Goal: Book appointment/travel/reservation

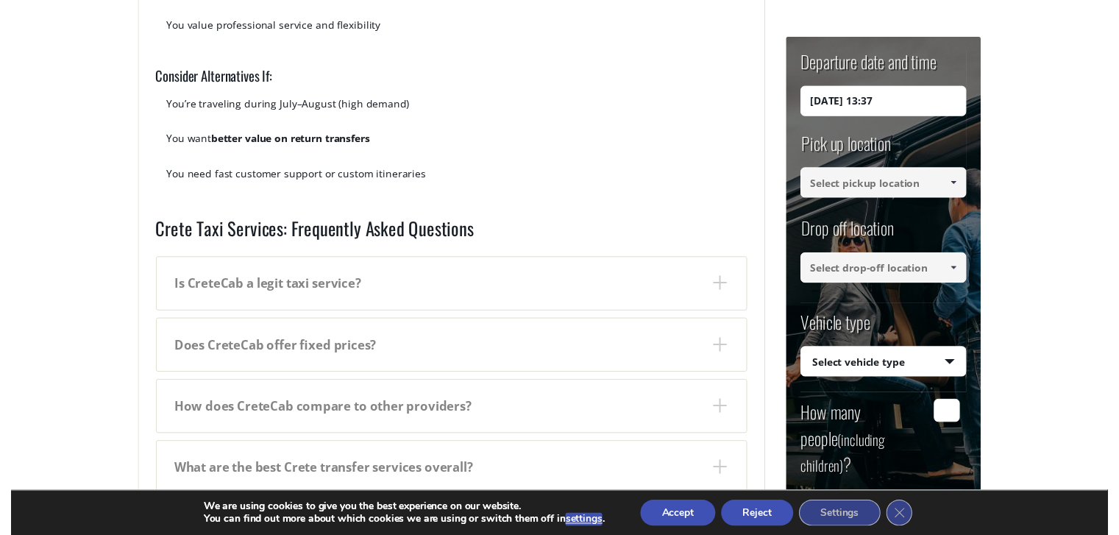
scroll to position [2206, 0]
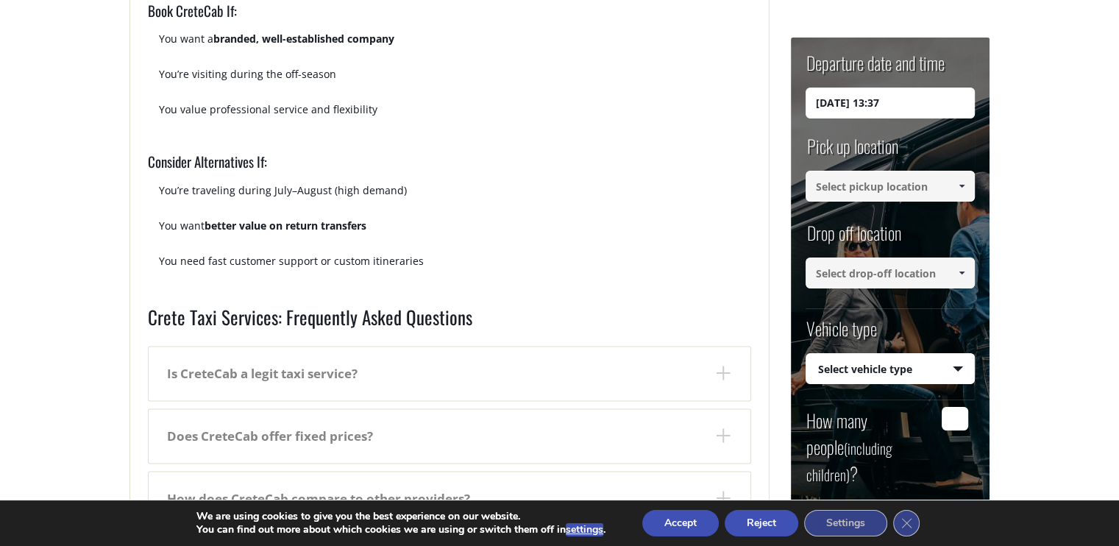
click at [838, 98] on input "25/08/2025 13:37" at bounding box center [889, 103] width 169 height 31
click at [908, 96] on input "25/08/2025 13:37" at bounding box center [889, 103] width 169 height 31
drag, startPoint x: 913, startPoint y: 101, endPoint x: 744, endPoint y: 85, distance: 169.2
click at [827, 101] on input "25/08/2025 13:37" at bounding box center [889, 103] width 169 height 31
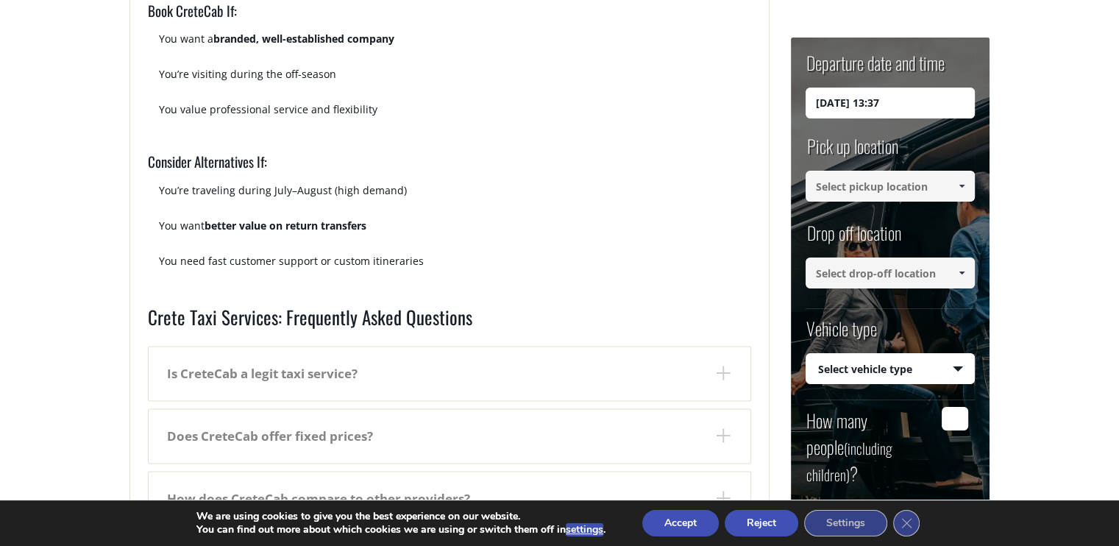
drag, startPoint x: 827, startPoint y: 101, endPoint x: 757, endPoint y: 91, distance: 70.5
type input "10/09/2025 13:37"
click at [938, 183] on input at bounding box center [889, 186] width 169 height 31
click at [960, 183] on span at bounding box center [961, 186] width 12 height 12
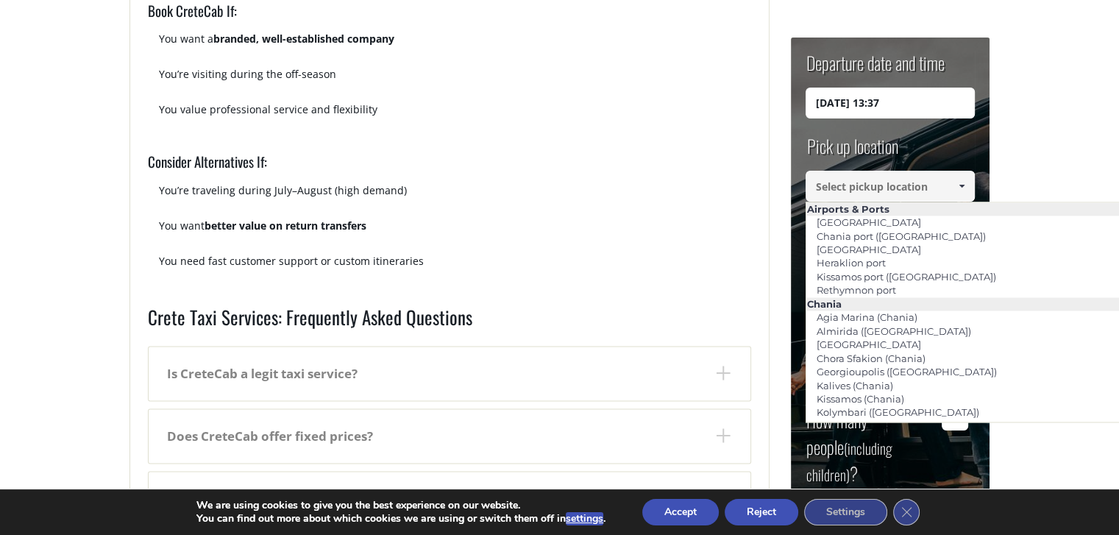
click at [962, 183] on span at bounding box center [961, 186] width 12 height 12
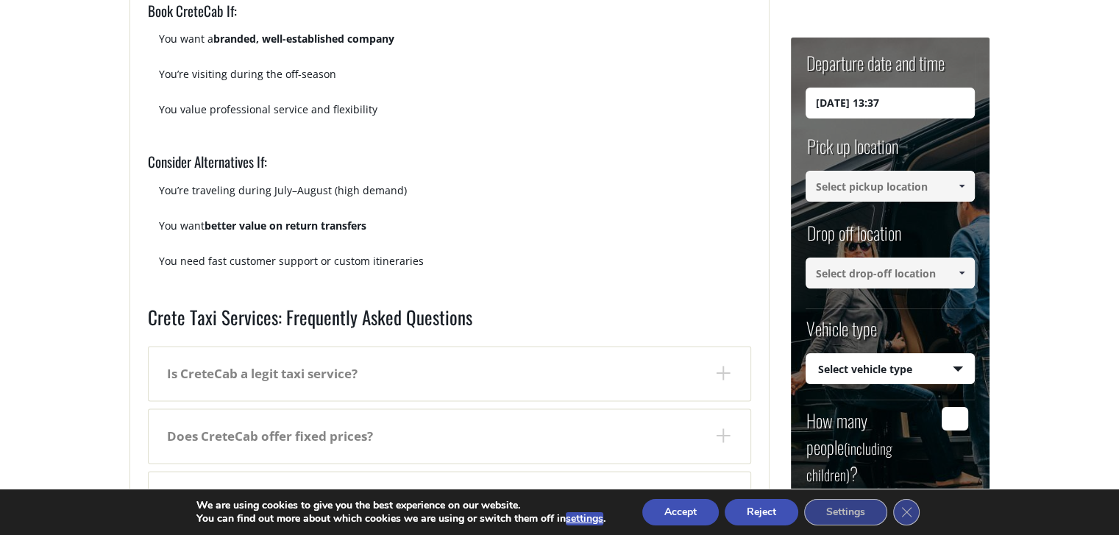
click at [963, 182] on span at bounding box center [961, 186] width 12 height 12
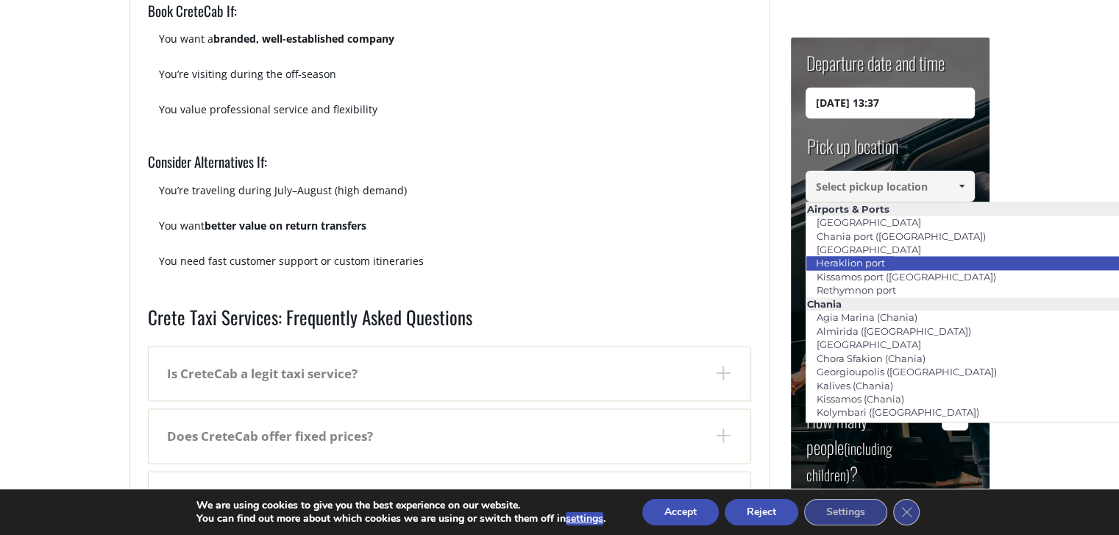
click at [888, 261] on link "Heraklion port" at bounding box center [849, 262] width 88 height 21
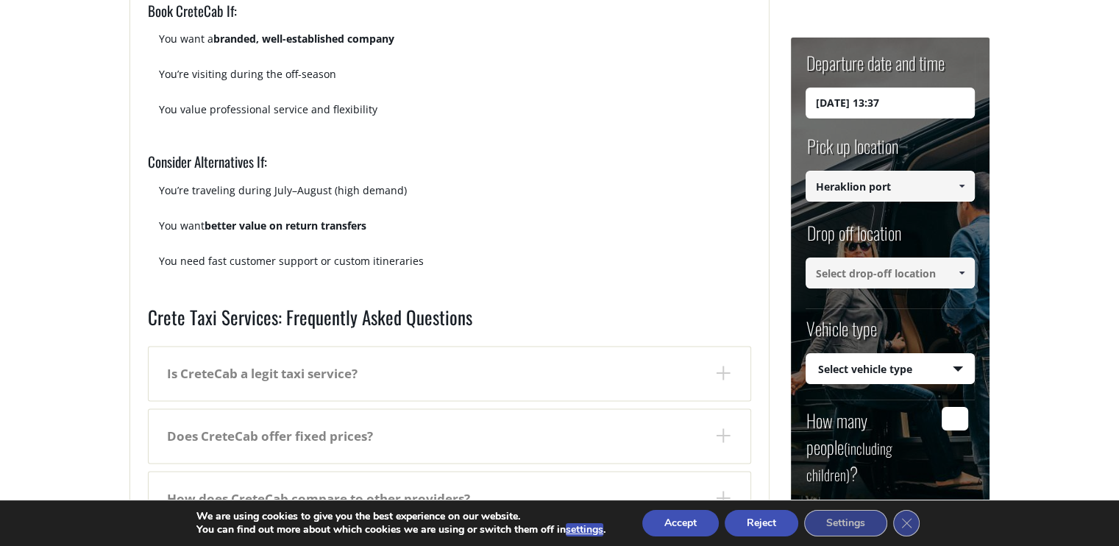
click at [960, 177] on link at bounding box center [961, 186] width 24 height 31
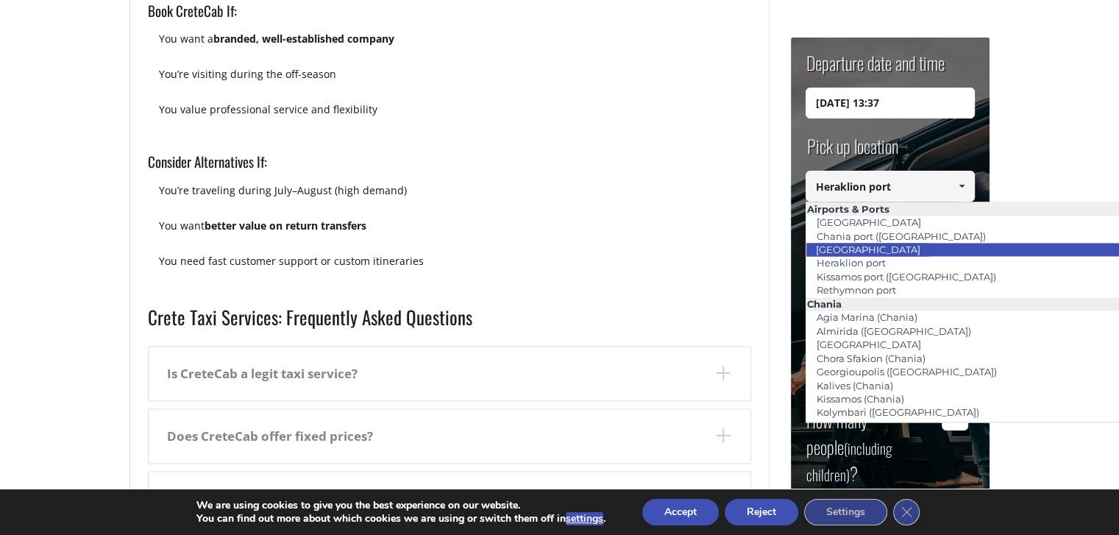
click at [883, 243] on link "[GEOGRAPHIC_DATA]" at bounding box center [867, 249] width 124 height 21
type input "[GEOGRAPHIC_DATA]"
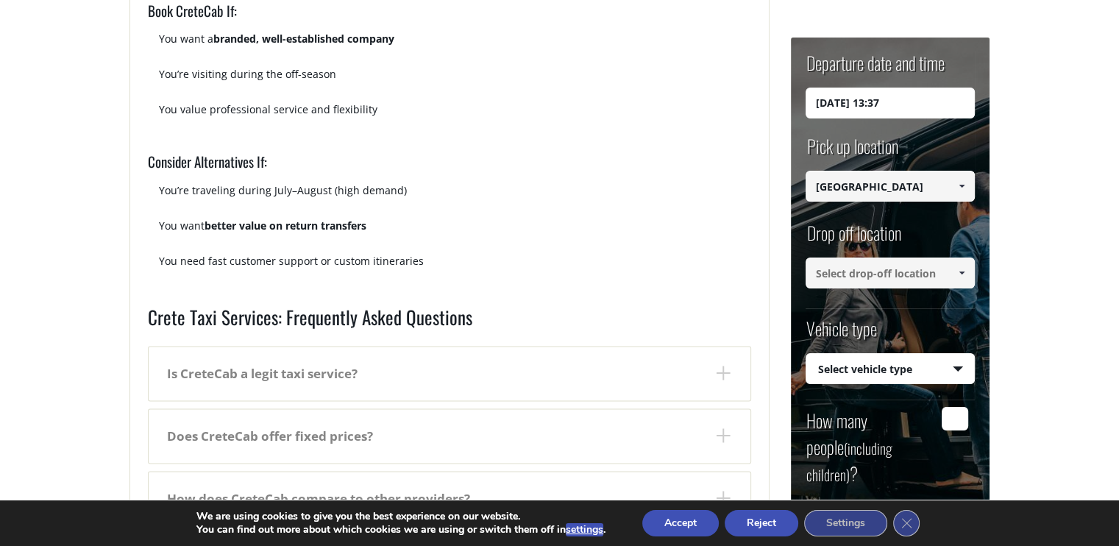
click at [959, 275] on span at bounding box center [961, 273] width 12 height 12
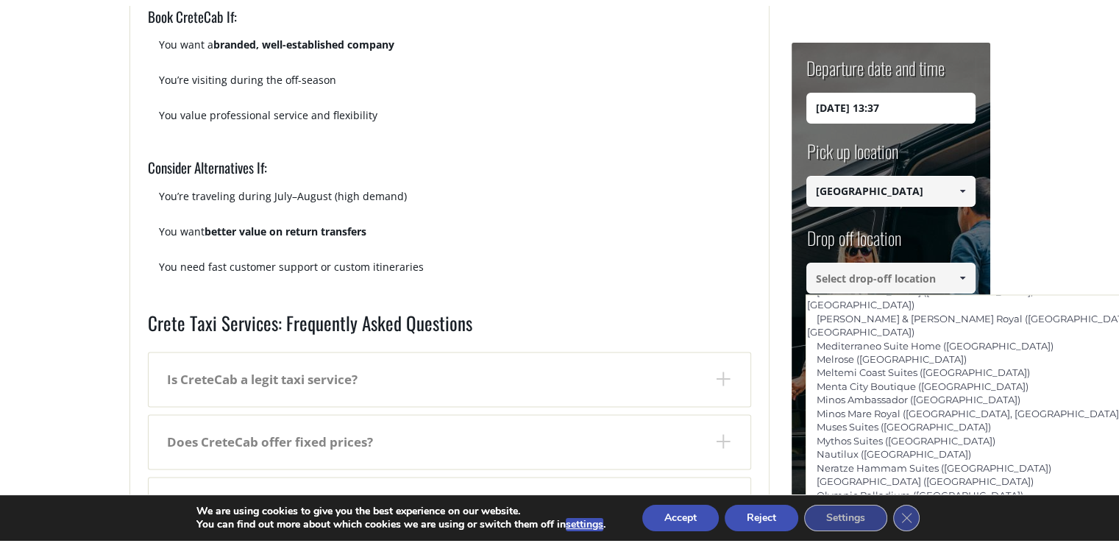
scroll to position [2500, 0]
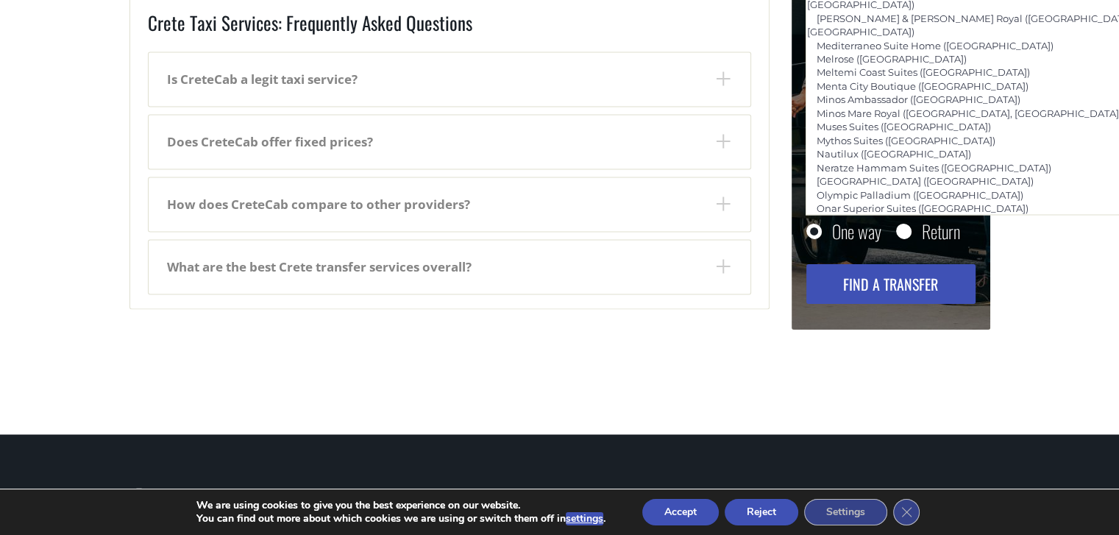
click at [900, 510] on link "[GEOGRAPHIC_DATA] ([GEOGRAPHIC_DATA])" at bounding box center [923, 520] width 236 height 21
type input "[GEOGRAPHIC_DATA] ([GEOGRAPHIC_DATA])"
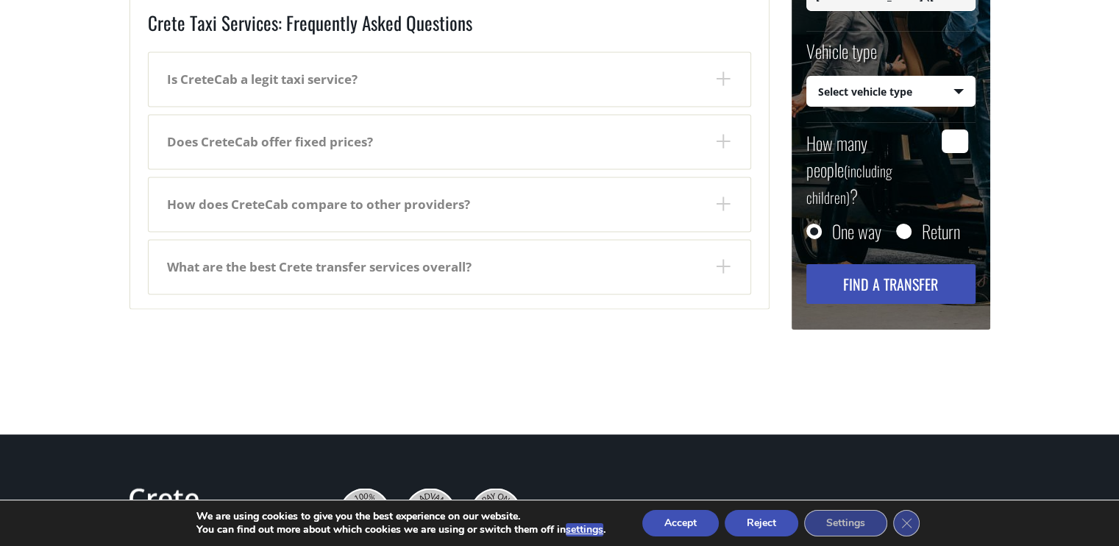
scroll to position [2353, 0]
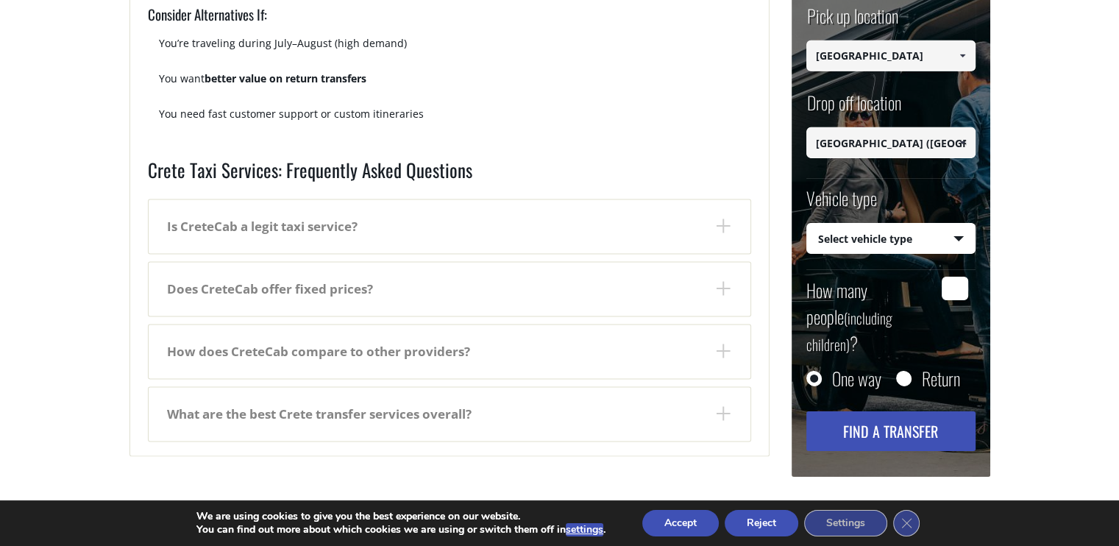
click at [956, 290] on input "How many people (including children) ?" at bounding box center [954, 288] width 26 height 24
type input "5"
click at [903, 371] on input "Return" at bounding box center [903, 378] width 15 height 15
radio input "true"
type input "[GEOGRAPHIC_DATA] ([GEOGRAPHIC_DATA])"
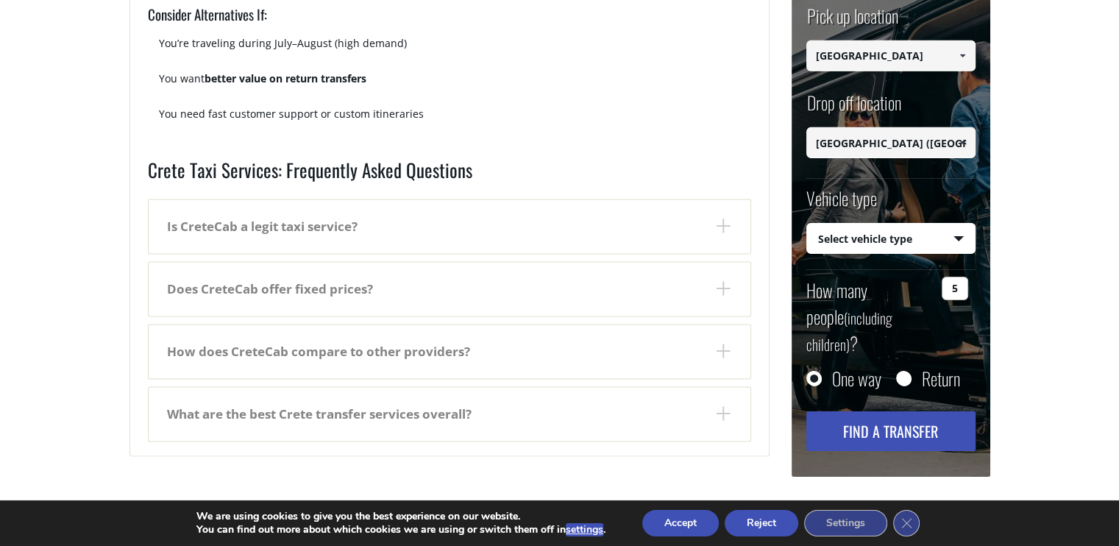
type input "[GEOGRAPHIC_DATA]"
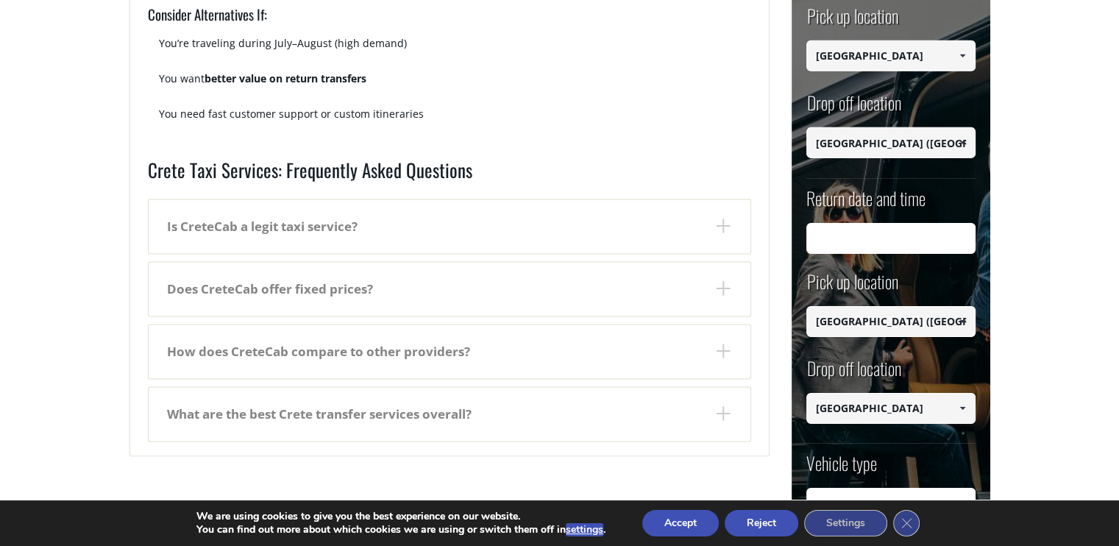
click at [854, 233] on input "Return date and time" at bounding box center [890, 237] width 169 height 31
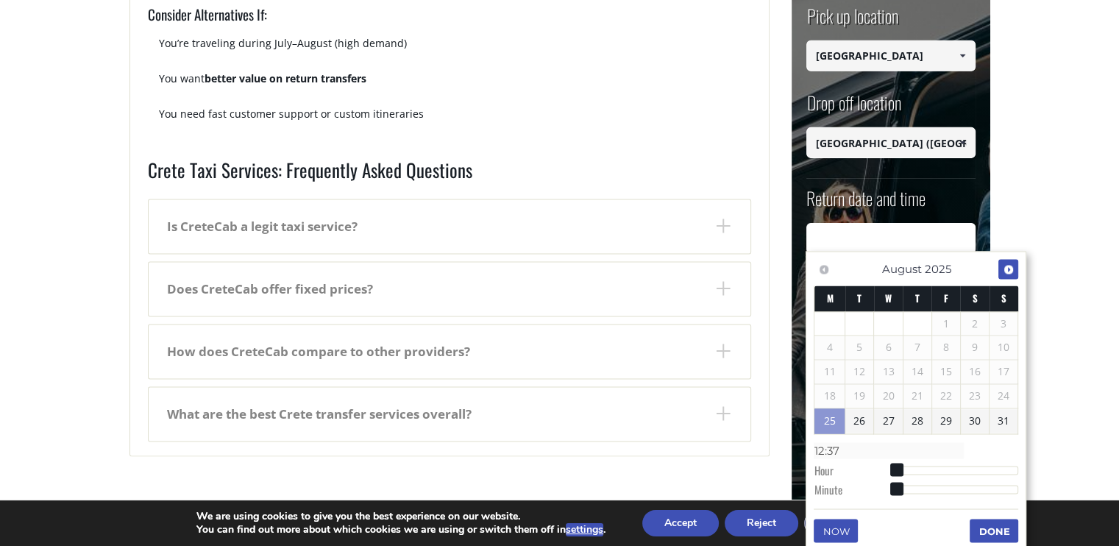
click at [1006, 270] on span "Next" at bounding box center [1008, 269] width 12 height 12
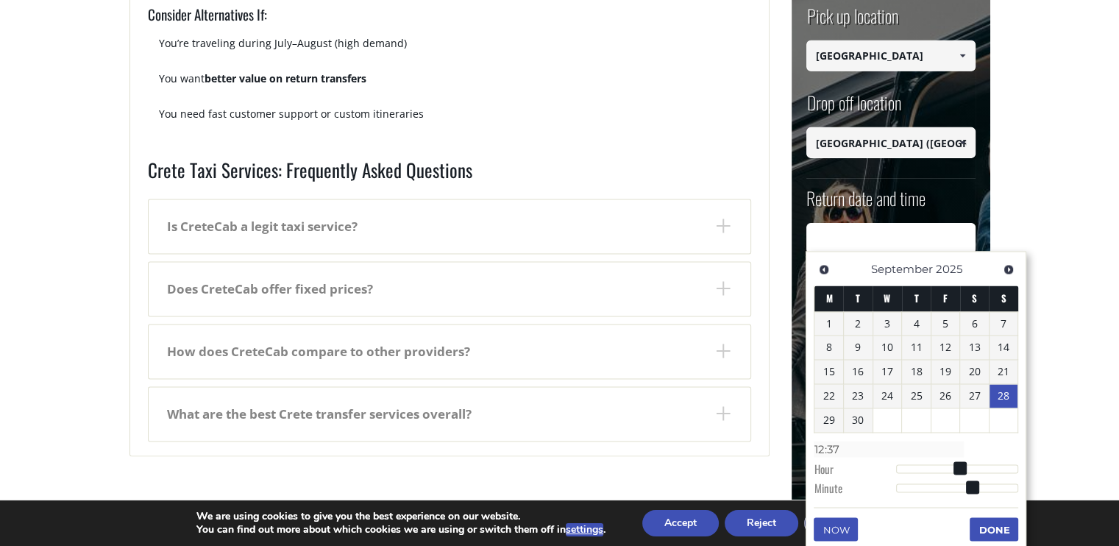
click at [995, 393] on link "28" at bounding box center [1003, 396] width 29 height 24
type input "28/09/2025 12:37"
click at [991, 521] on button "Done" at bounding box center [993, 529] width 49 height 24
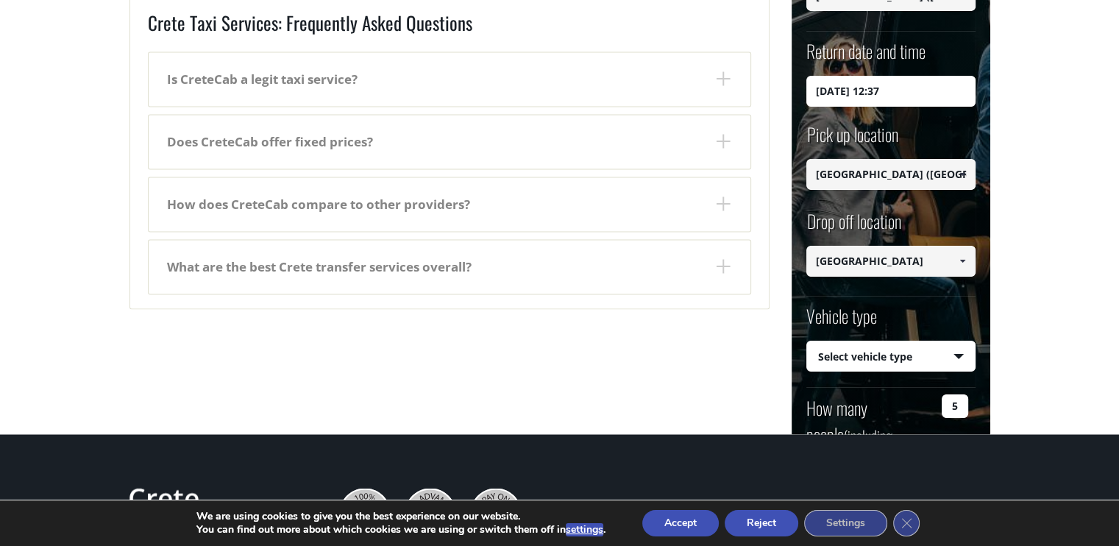
scroll to position [2574, 0]
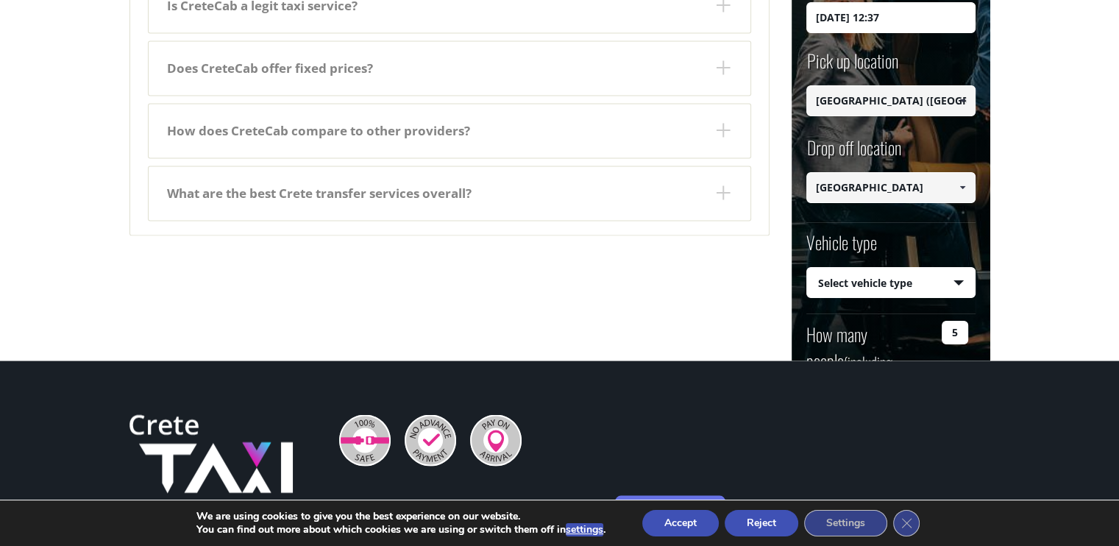
click at [872, 337] on label "How many people (including children) ?" at bounding box center [869, 360] width 127 height 79
click at [941, 337] on input "5" at bounding box center [954, 333] width 26 height 24
click at [806, 455] on button "Find a transfer" at bounding box center [890, 475] width 169 height 40
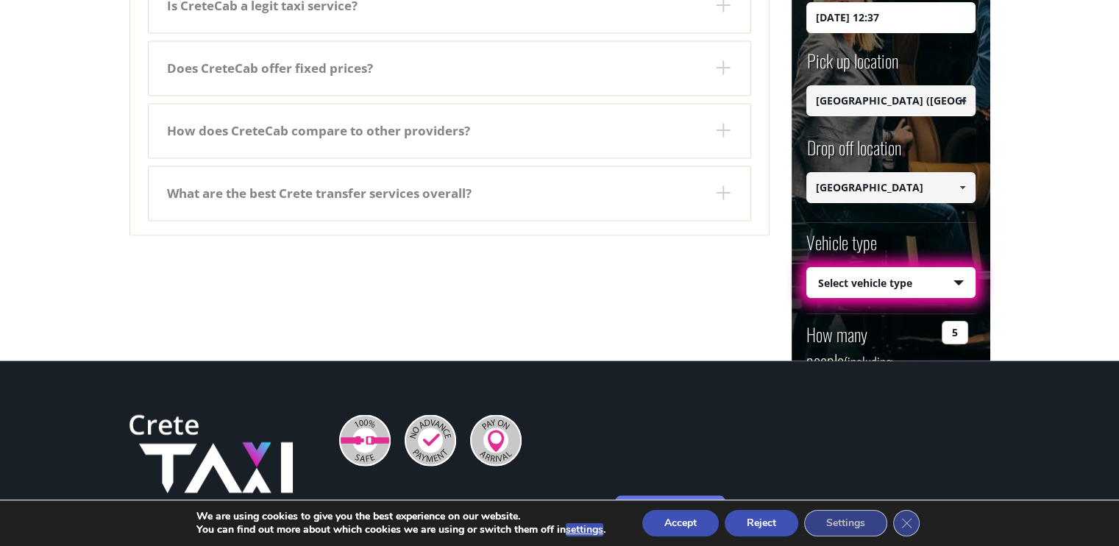
click at [958, 279] on select "Select vehicle type Taxi (4 passengers) Mercedes E Class Mini Van (7 passengers…" at bounding box center [891, 283] width 168 height 31
select select "541"
click at [807, 268] on select "Select vehicle type Taxi (4 passengers) Mercedes E Class Mini Van (7 passengers…" at bounding box center [891, 283] width 168 height 31
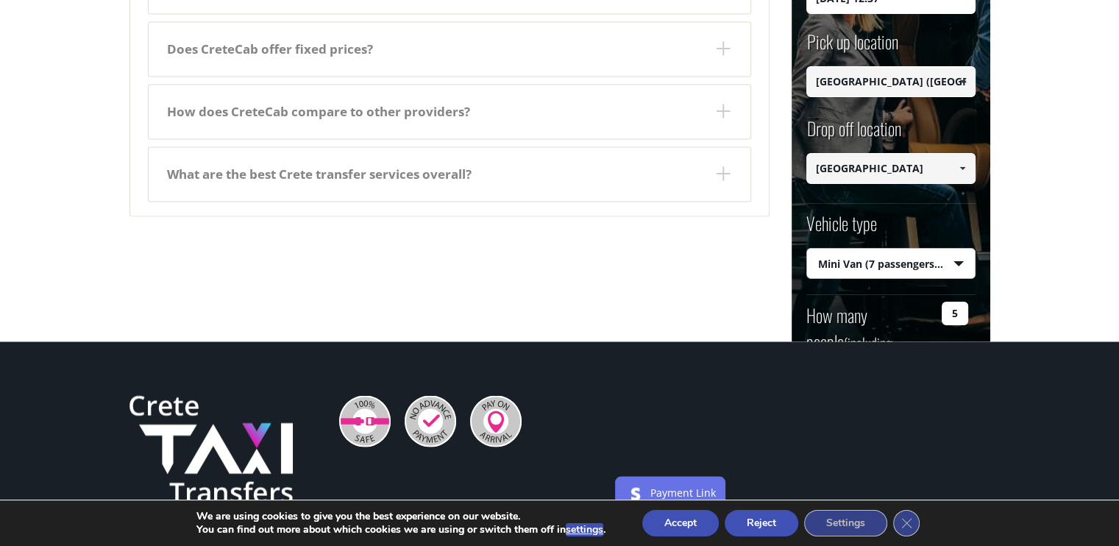
scroll to position [2721, 0]
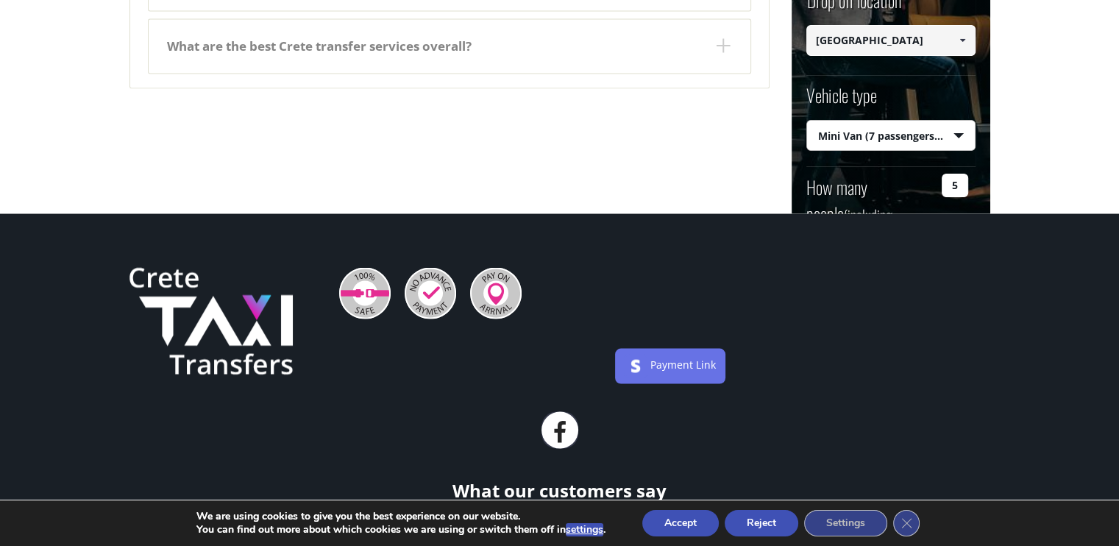
click at [835, 189] on label "How many people (including children) ?" at bounding box center [869, 213] width 127 height 79
click at [941, 189] on input "5" at bounding box center [954, 186] width 26 height 24
click at [806, 308] on button "Find a transfer" at bounding box center [890, 328] width 169 height 40
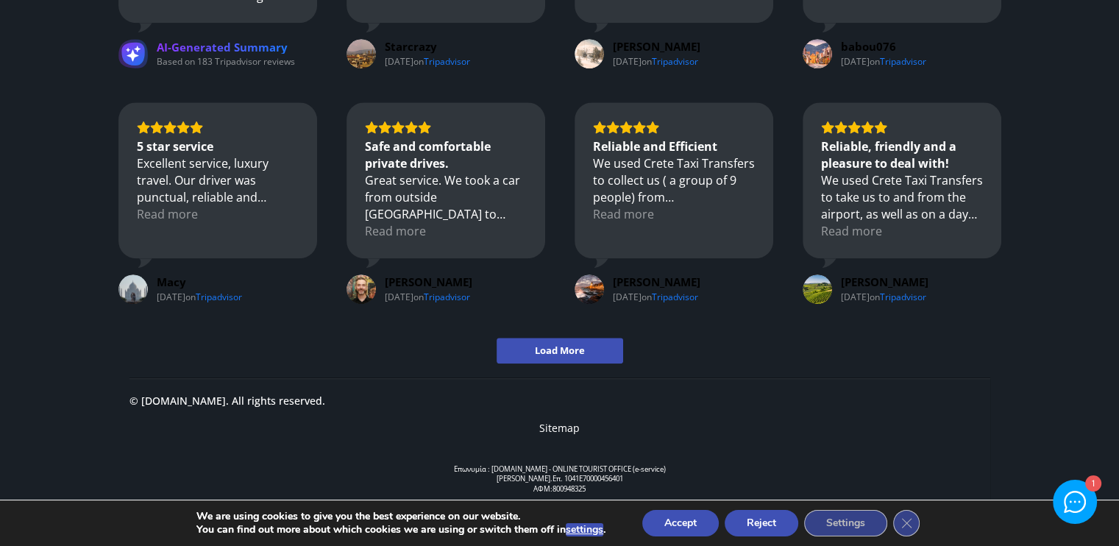
scroll to position [1545, 0]
click at [552, 424] on link "Sitemap" at bounding box center [559, 427] width 40 height 14
